Goal: Transaction & Acquisition: Purchase product/service

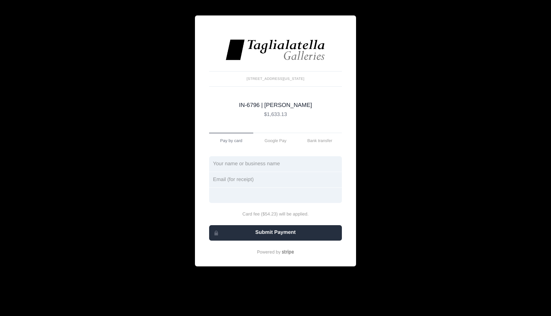
click at [230, 167] on input "text" at bounding box center [275, 163] width 133 height 15
type input "[PERSON_NAME]"
type input "[PERSON_NAME][EMAIL_ADDRESS][PERSON_NAME][DOMAIN_NAME]"
click at [246, 193] on div at bounding box center [275, 194] width 133 height 15
click at [181, 204] on body "Account [STREET_ADDRESS][US_STATE] IN-6796 | [PERSON_NAME] $1,633.13 IN-6796 | …" at bounding box center [275, 158] width 551 height 316
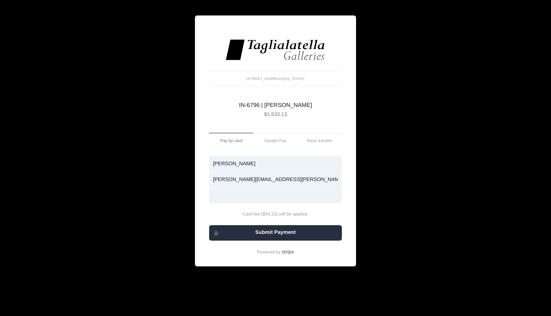
click at [286, 179] on input "[PERSON_NAME][EMAIL_ADDRESS][PERSON_NAME][DOMAIN_NAME]" at bounding box center [275, 179] width 133 height 15
click at [278, 166] on input "[PERSON_NAME]" at bounding box center [275, 163] width 133 height 15
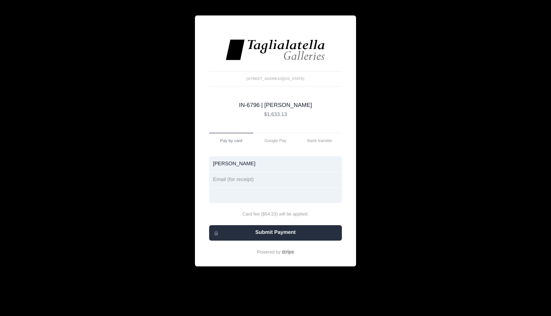
click at [278, 166] on input "[PERSON_NAME]" at bounding box center [275, 163] width 133 height 15
click at [317, 143] on link "Bank transfer" at bounding box center [320, 140] width 44 height 15
